Goal: Task Accomplishment & Management: Complete application form

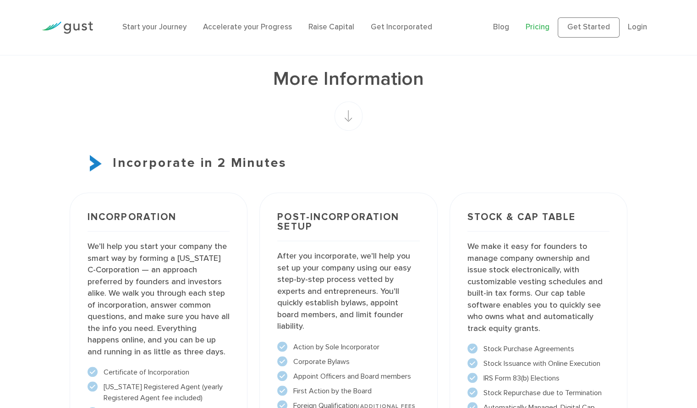
scroll to position [573, 0]
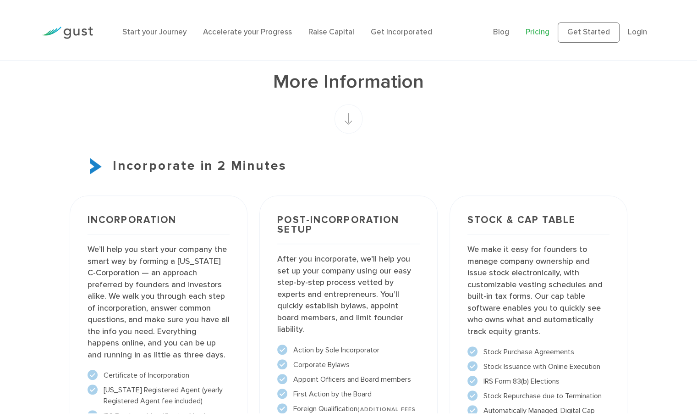
scroll to position [849, 0]
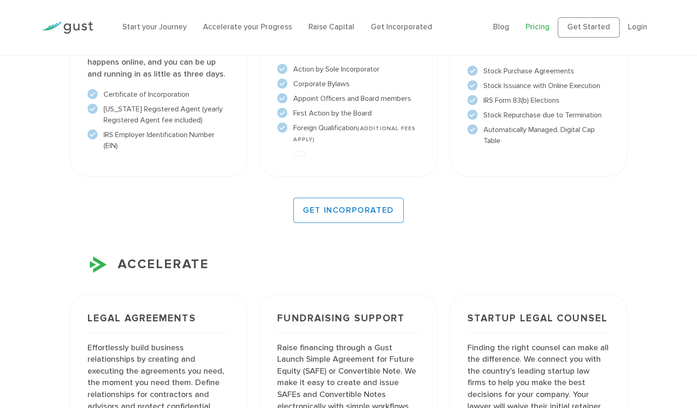
click at [0, 176] on div "More Information Incorporate in 2 Minutes Incorporation GET INCORPORATED" at bounding box center [348, 344] width 697 height 1110
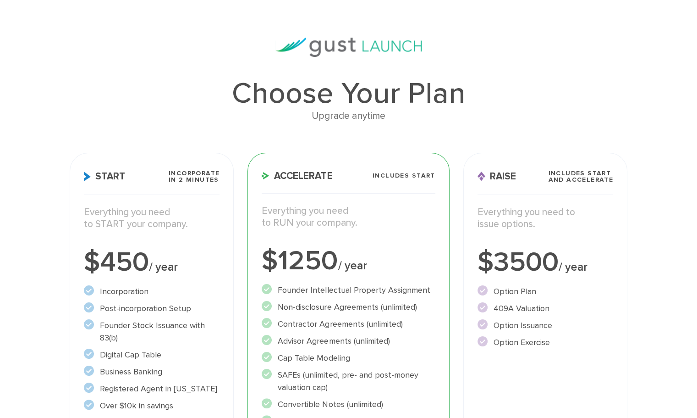
scroll to position [0, 0]
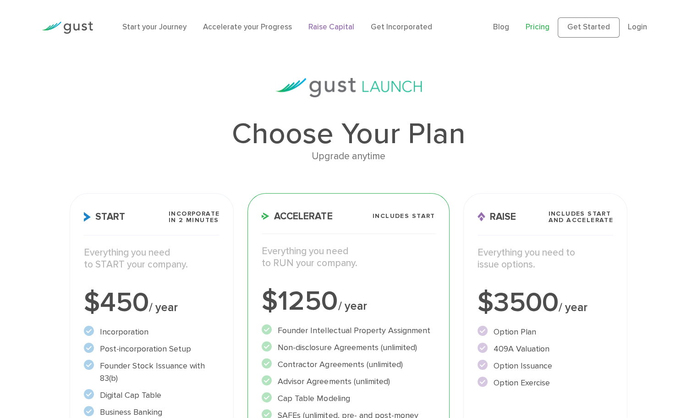
click at [345, 24] on link "Raise Capital" at bounding box center [331, 26] width 46 height 9
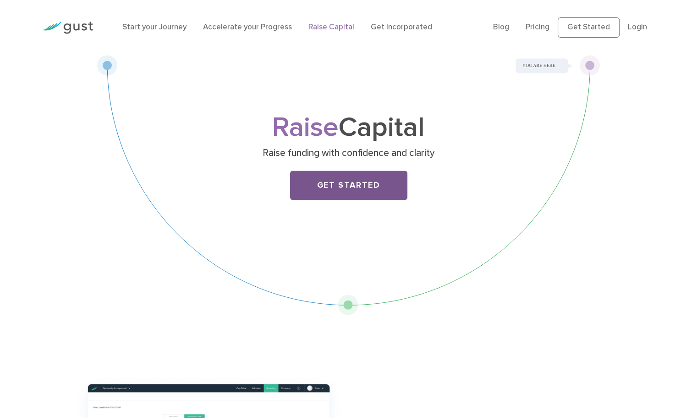
click at [389, 184] on link "Get Started" at bounding box center [348, 185] width 117 height 29
